Goal: Navigation & Orientation: Find specific page/section

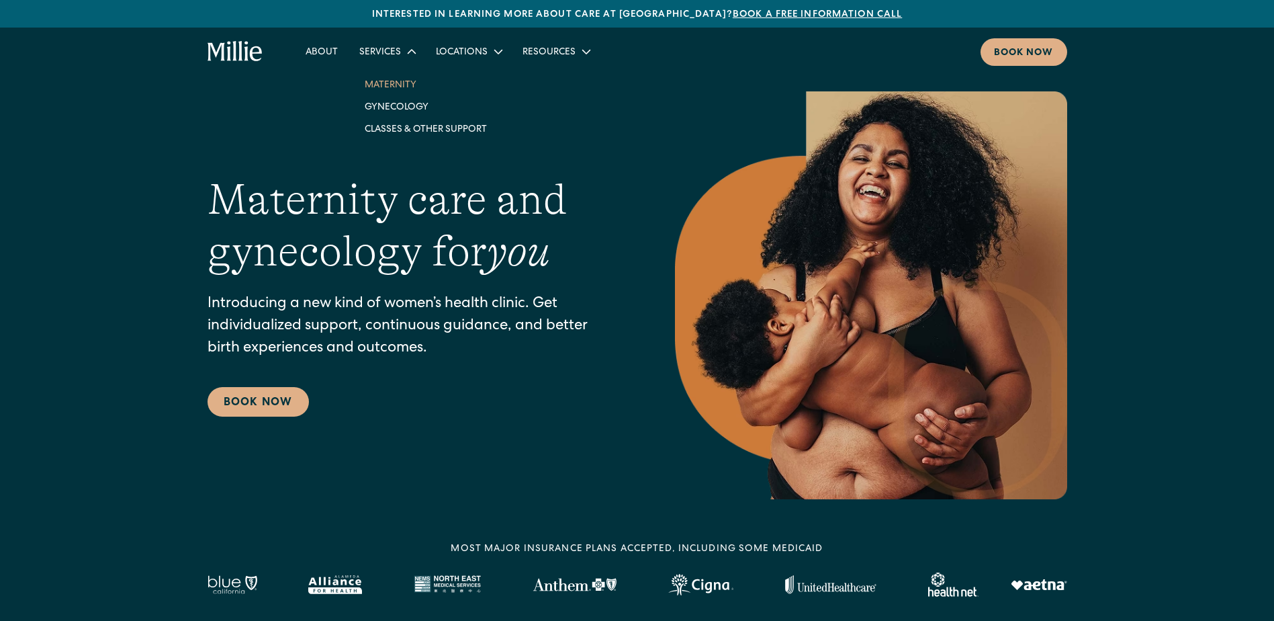
click at [398, 82] on link "Maternity" at bounding box center [426, 84] width 144 height 22
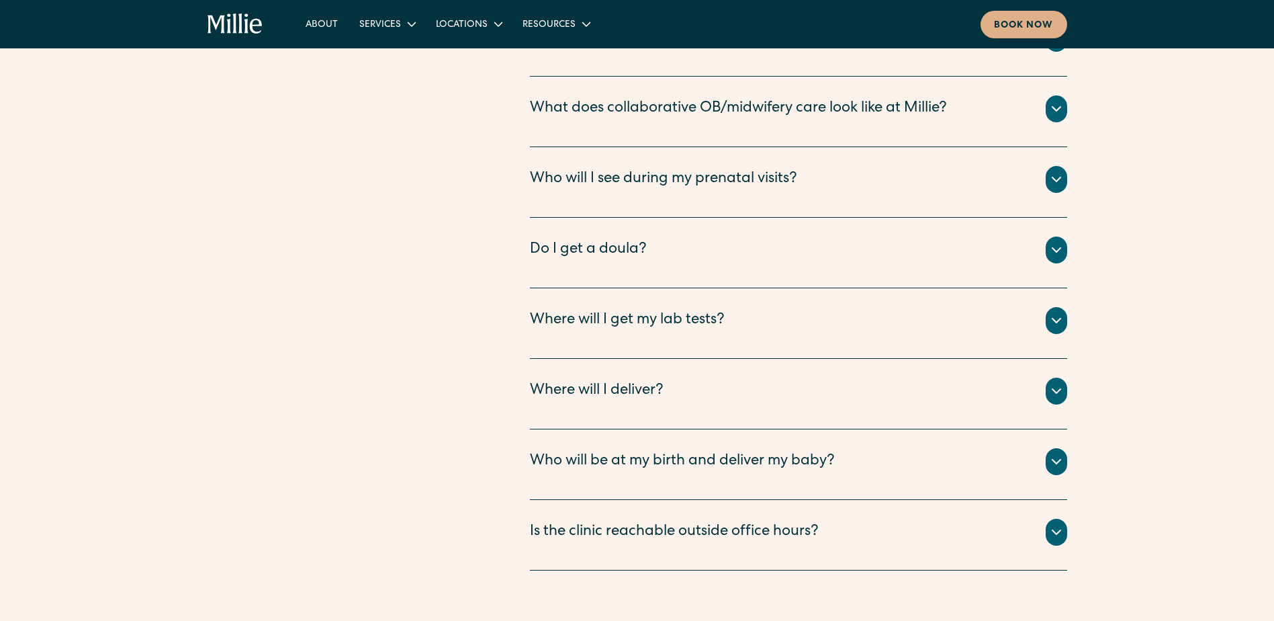
scroll to position [4645, 0]
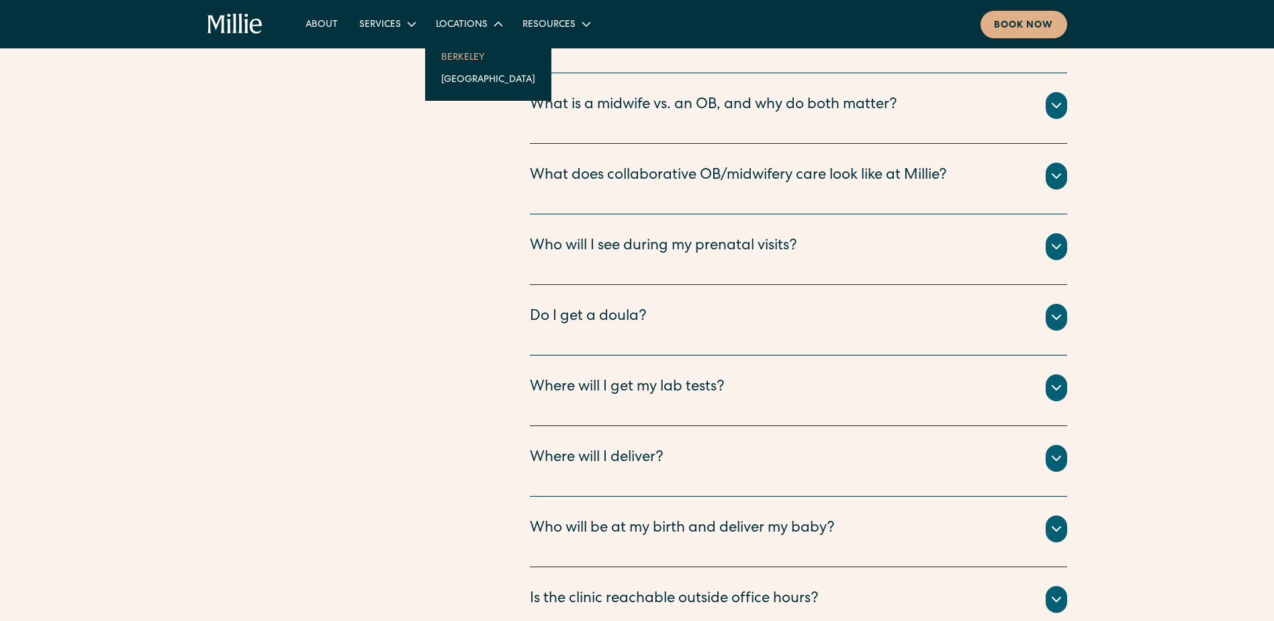
click at [474, 62] on link "Berkeley" at bounding box center [489, 57] width 116 height 22
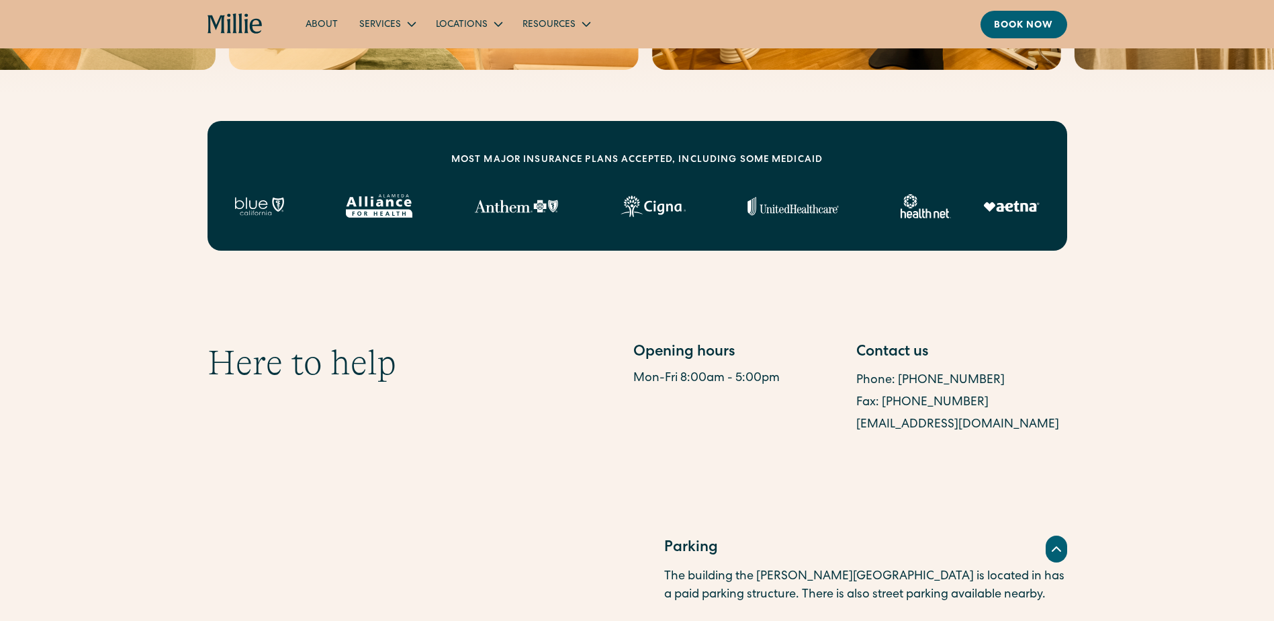
scroll to position [403, 0]
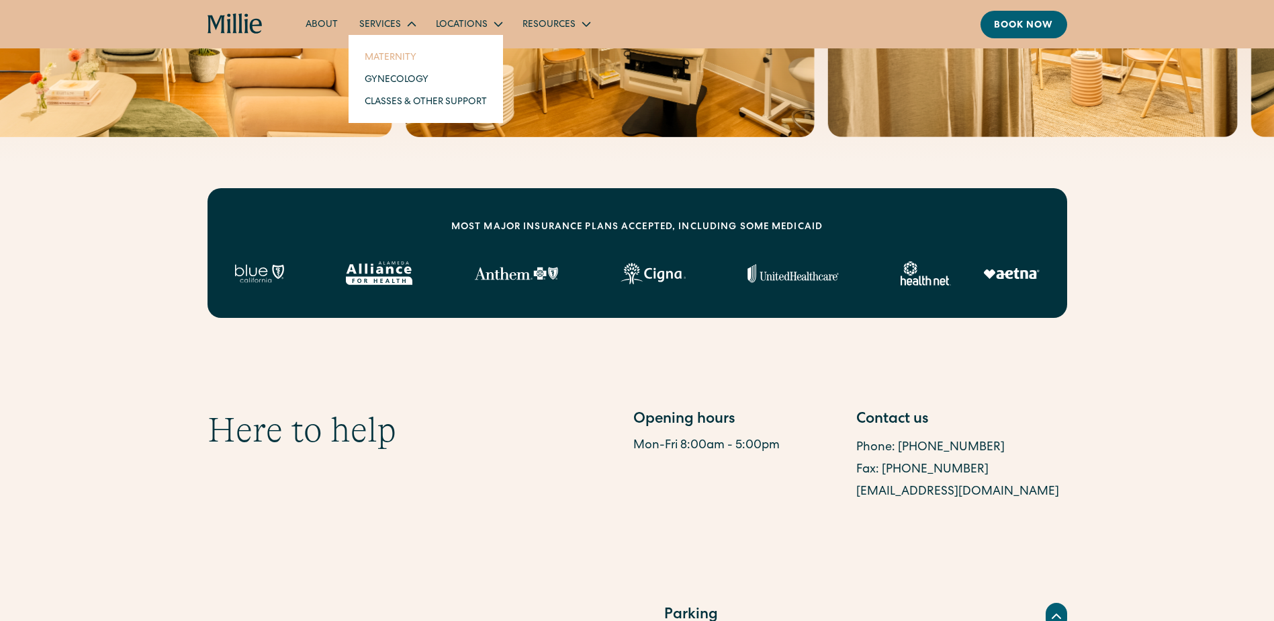
drag, startPoint x: 384, startPoint y: 52, endPoint x: 407, endPoint y: 60, distance: 24.2
click at [384, 52] on link "Maternity" at bounding box center [426, 57] width 144 height 22
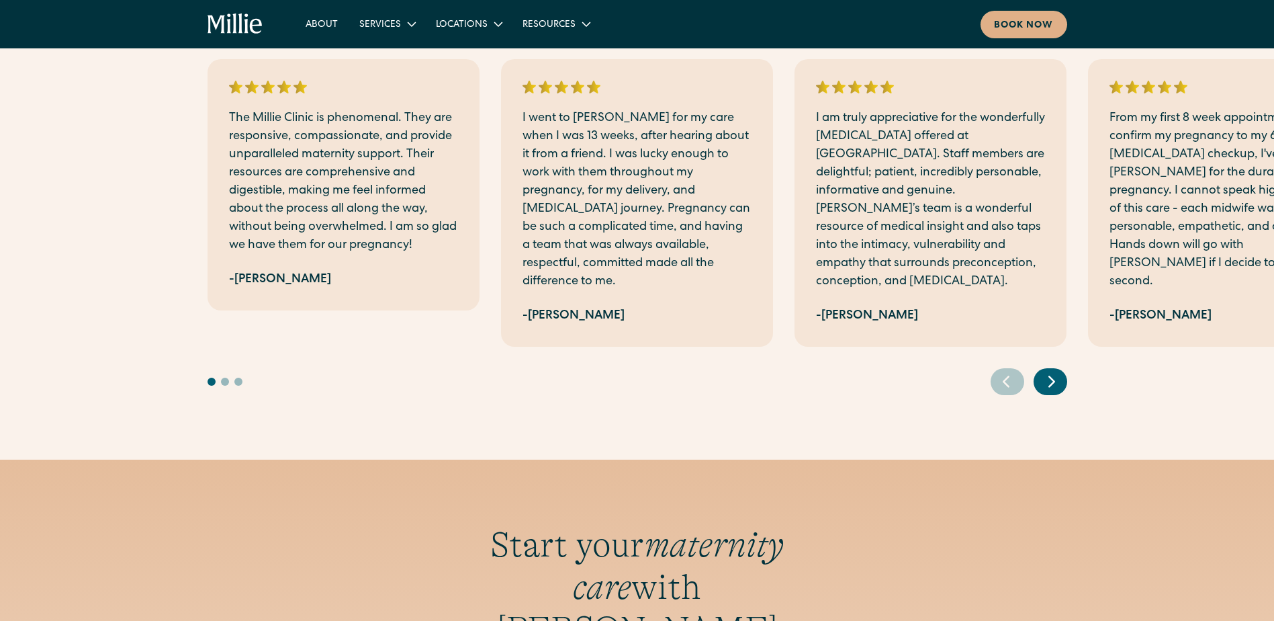
scroll to position [2754, 0]
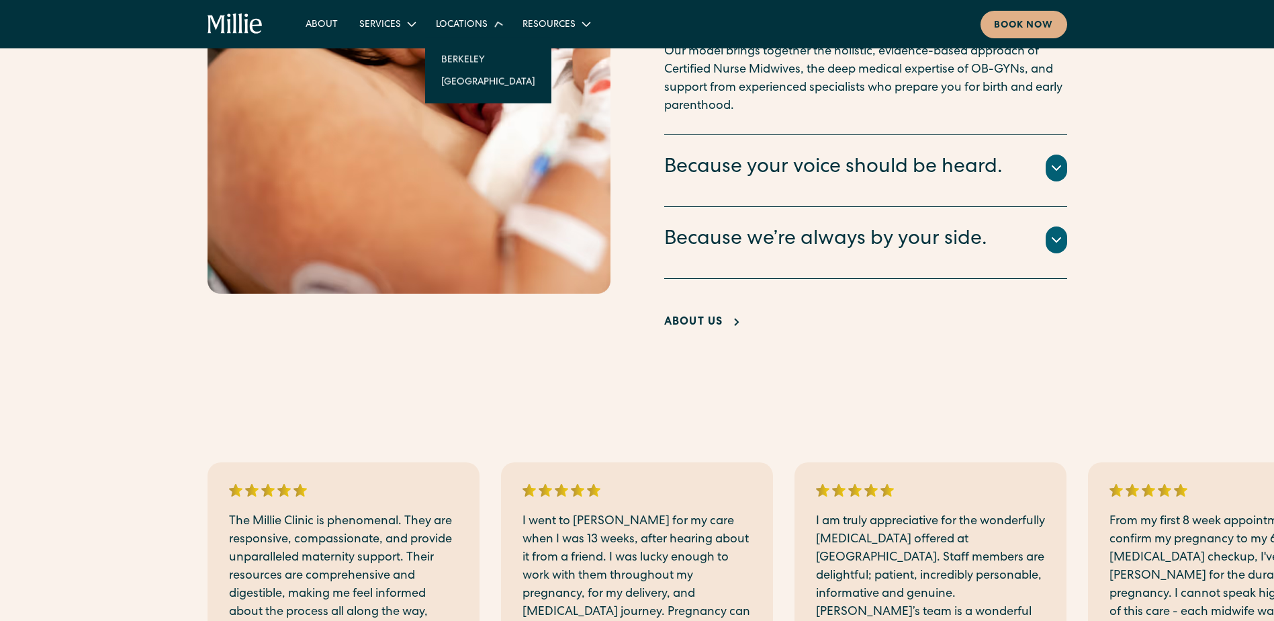
click at [485, 19] on div "Locations" at bounding box center [462, 25] width 52 height 14
click at [474, 74] on link "[GEOGRAPHIC_DATA]" at bounding box center [489, 79] width 116 height 22
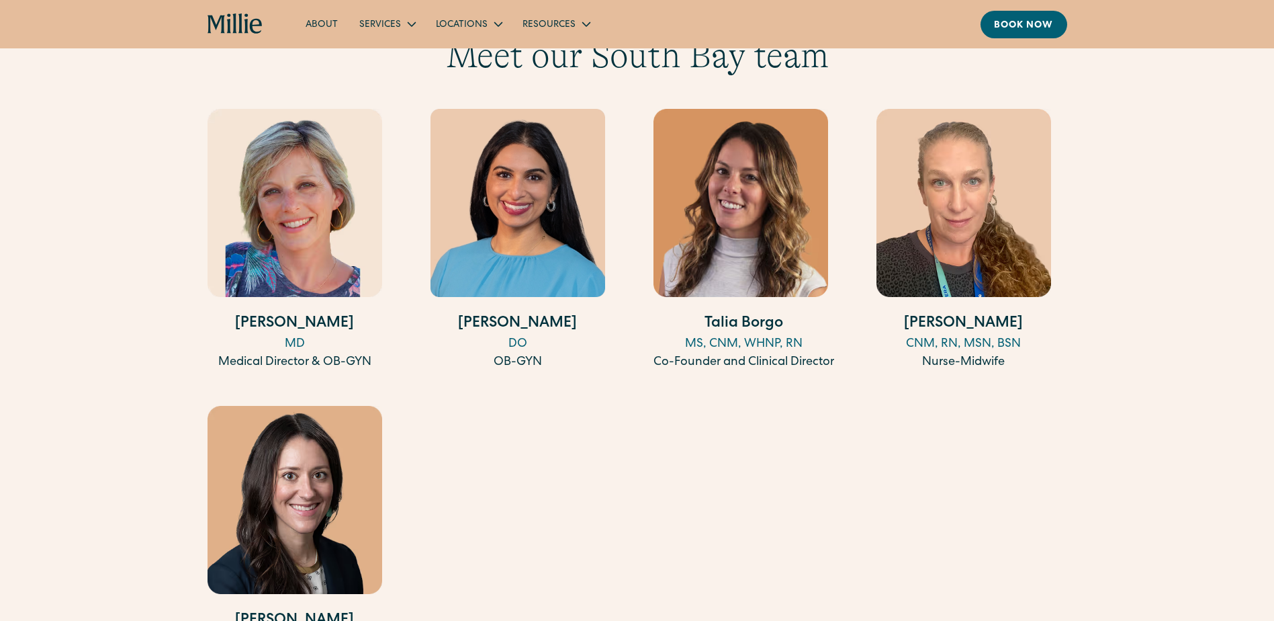
scroll to position [1276, 0]
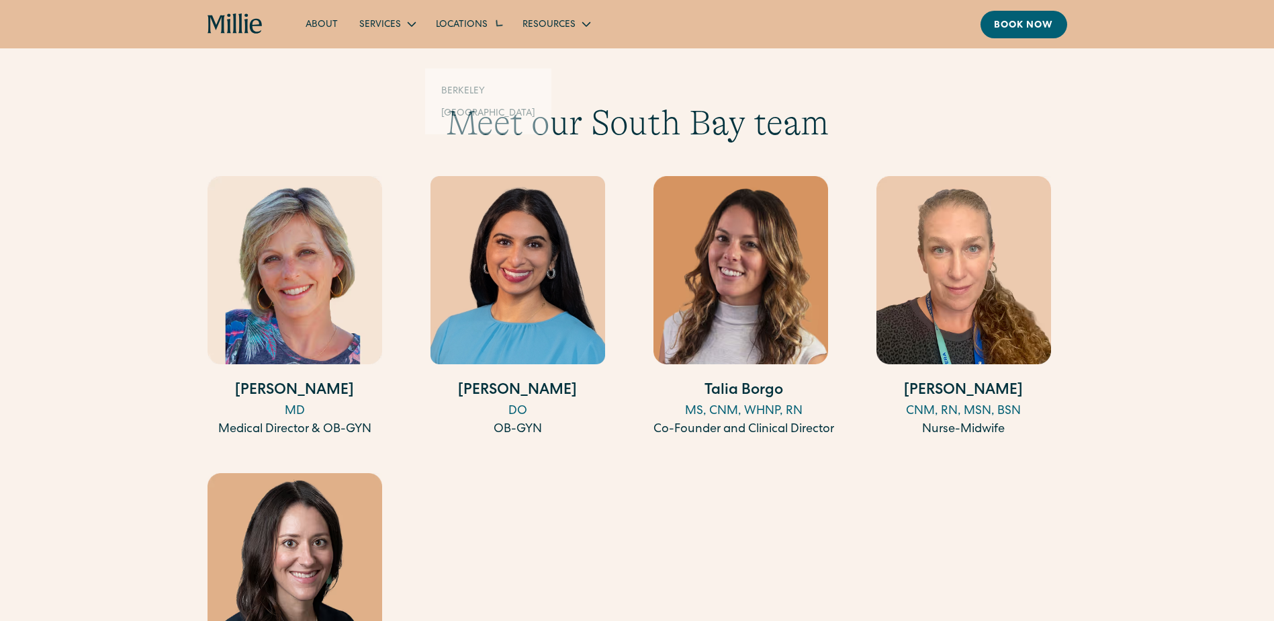
click at [484, 26] on div "Locations" at bounding box center [462, 25] width 52 height 14
click at [489, 18] on icon at bounding box center [498, 23] width 19 height 19
click at [484, 30] on div "Locations" at bounding box center [462, 25] width 52 height 14
click at [490, 64] on link "Berkeley" at bounding box center [489, 57] width 116 height 22
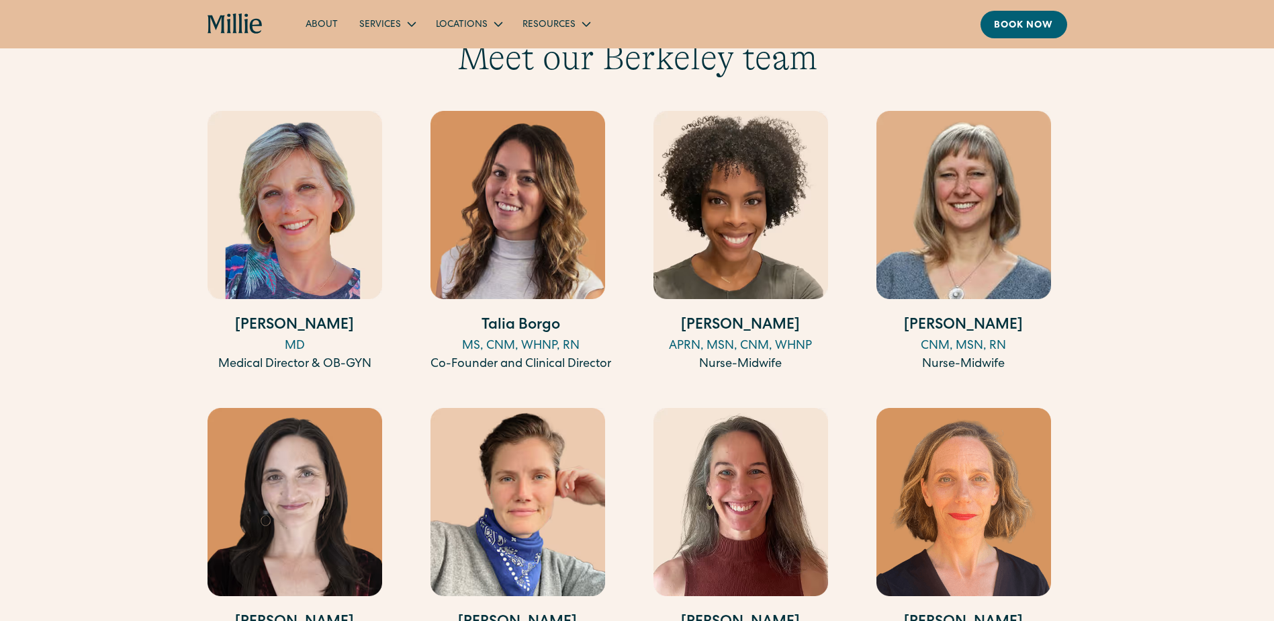
scroll to position [1142, 0]
